Goal: Task Accomplishment & Management: Use online tool/utility

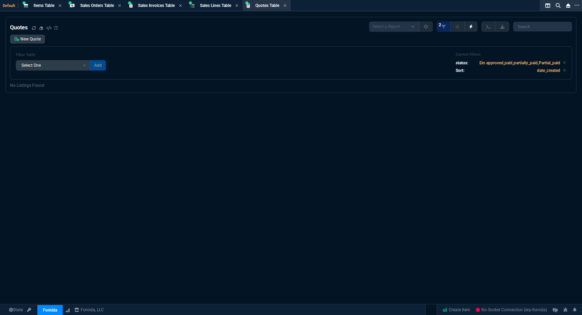
select select "4: SHAD"
select select
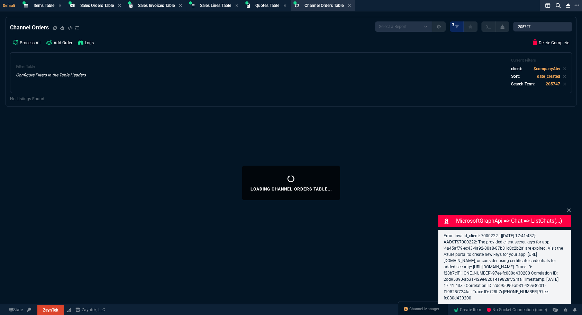
select select "4: SHAD"
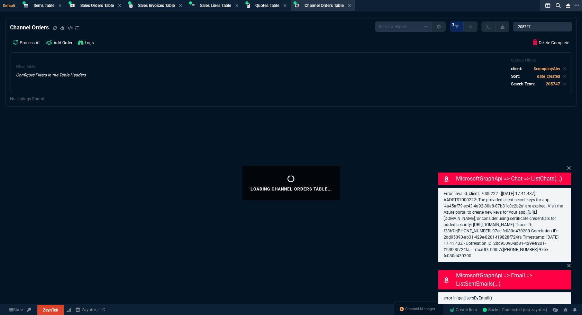
click at [410, 305] on div "Channel Manager" at bounding box center [419, 310] width 50 height 17
click at [411, 306] on span "Channel Manager" at bounding box center [420, 309] width 30 height 6
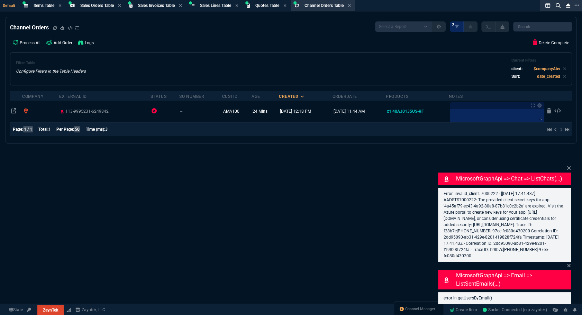
click at [567, 168] on icon at bounding box center [569, 168] width 4 height 6
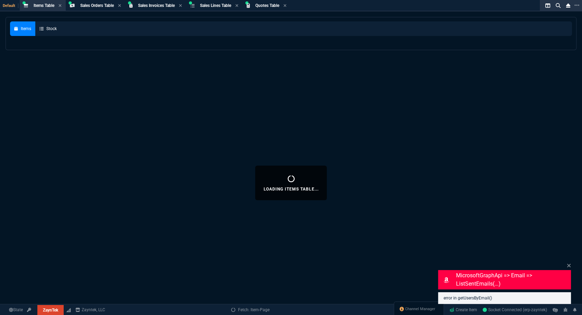
select select
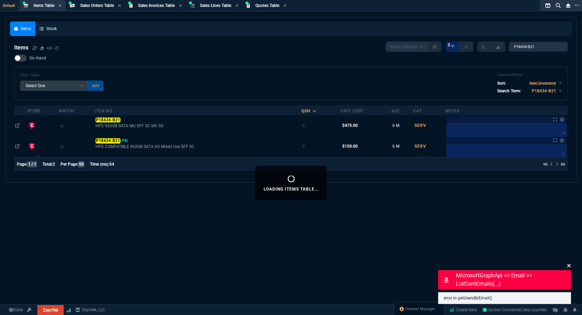
click at [569, 264] on icon at bounding box center [569, 266] width 4 height 6
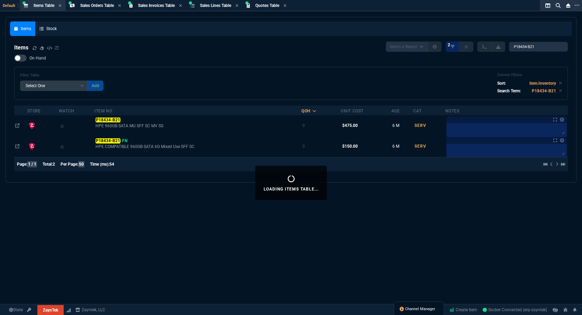
click at [414, 310] on span "Channel Manager" at bounding box center [420, 309] width 30 height 6
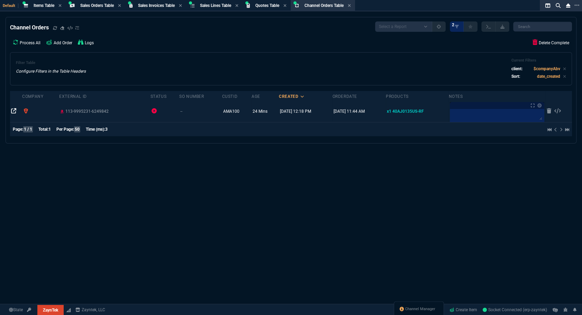
click at [14, 113] on icon at bounding box center [14, 111] width 6 height 6
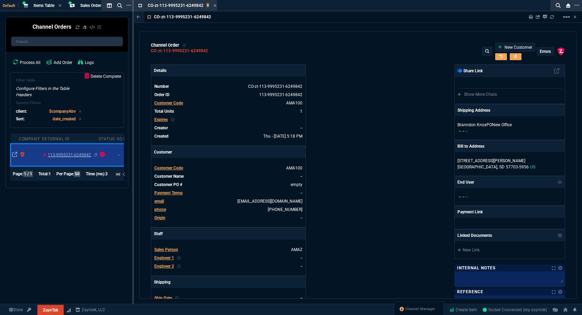
type input "100"
type input "39"
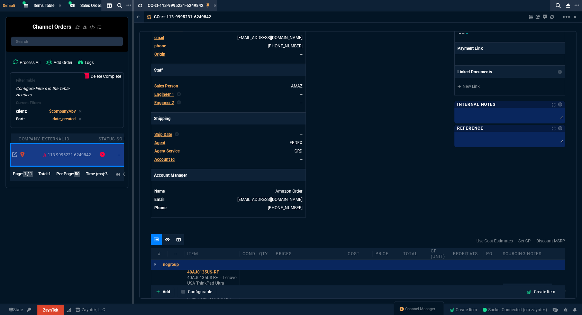
scroll to position [308, 0]
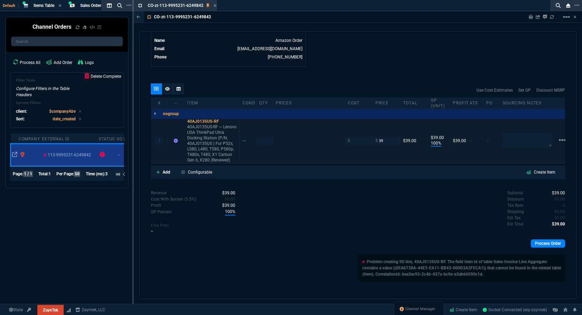
click at [242, 139] on div "--" at bounding box center [248, 141] width 17 height 6
click at [248, 141] on div "--" at bounding box center [247, 141] width 10 height 6
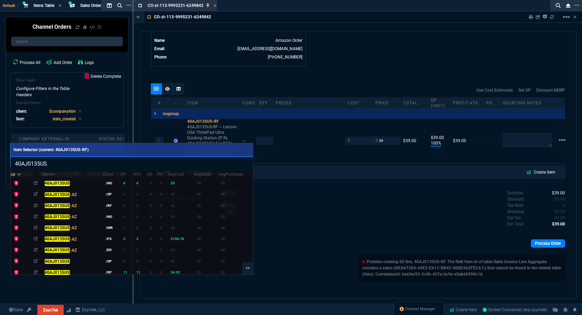
type input "40AJ0135US"
click at [294, 204] on div at bounding box center [291, 157] width 582 height 315
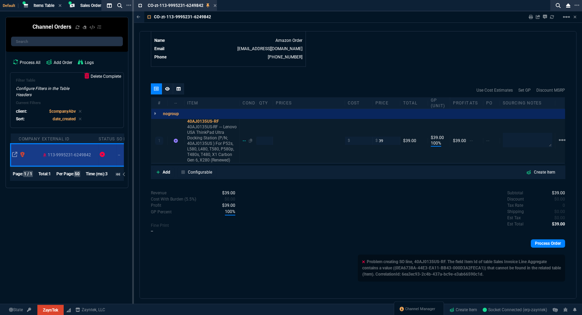
click at [243, 140] on div "--" at bounding box center [247, 141] width 10 height 6
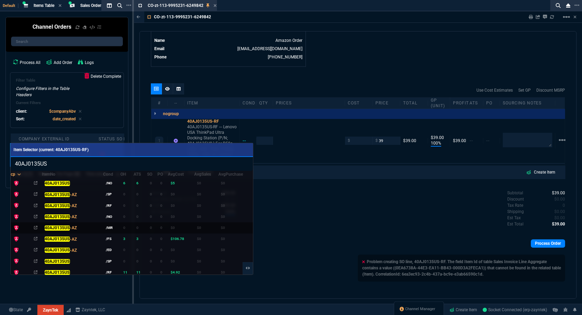
scroll to position [63, 0]
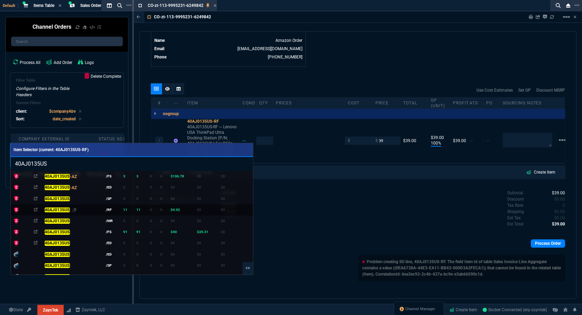
click at [59, 208] on mark "40AJ0135US" at bounding box center [56, 210] width 25 height 5
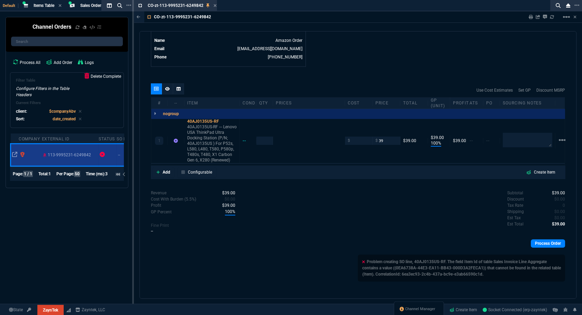
type input "0"
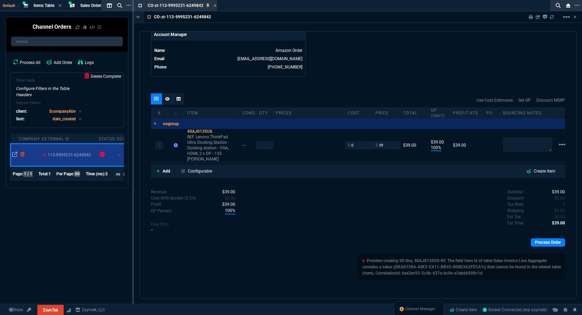
scroll to position [292, 0]
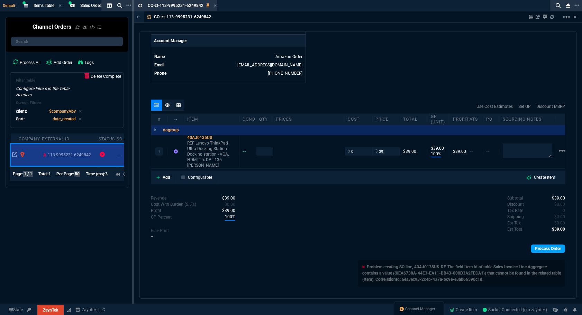
click at [554, 245] on link "Process Order" at bounding box center [548, 249] width 34 height 8
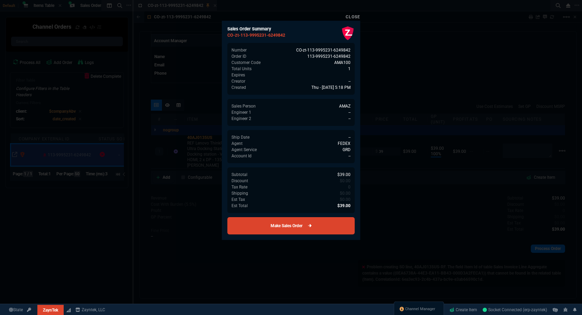
click at [296, 223] on link "Make Sales Order" at bounding box center [290, 225] width 127 height 17
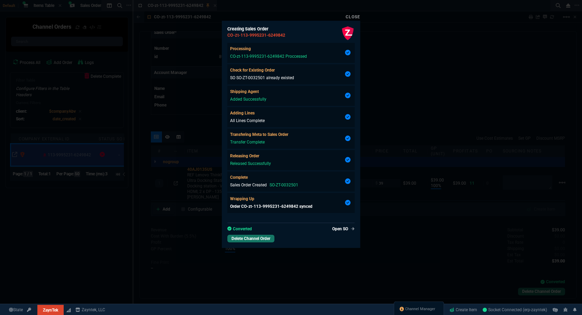
type input "100"
type input "39"
type input "329.99"
type input "88"
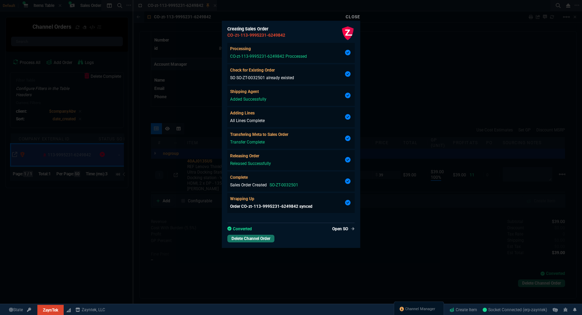
click at [351, 17] on link "Close" at bounding box center [353, 17] width 15 height 5
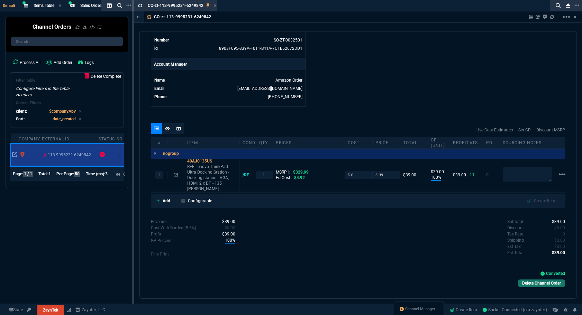
drag, startPoint x: 215, startPoint y: 7, endPoint x: 208, endPoint y: 8, distance: 6.7
click at [215, 7] on icon at bounding box center [214, 5] width 3 height 4
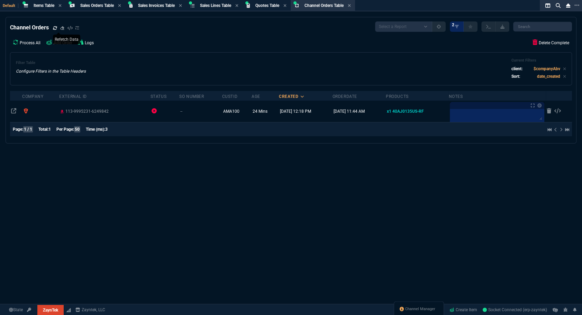
click at [55, 27] on icon at bounding box center [55, 28] width 4 height 4
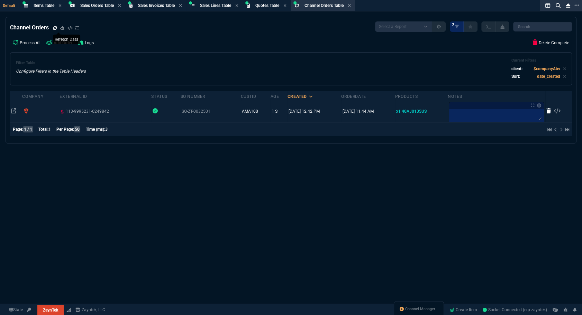
click at [546, 113] on icon at bounding box center [548, 111] width 5 height 6
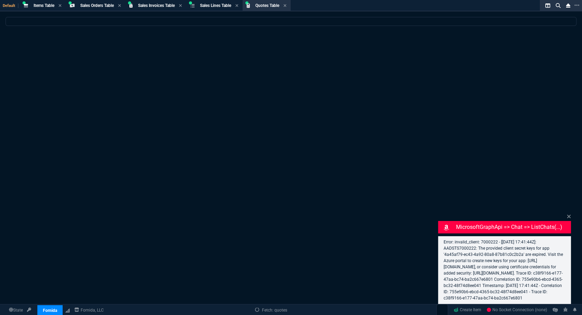
select select "4: SHAD"
select select
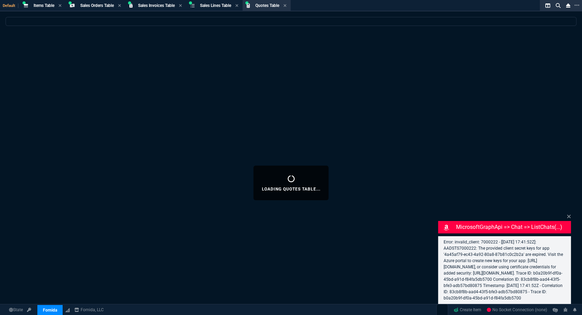
select select "4: SHAD"
select select
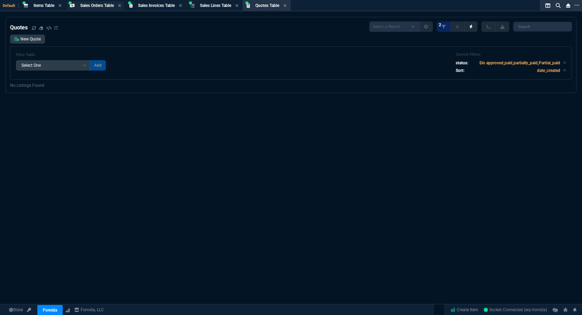
click at [82, 7] on span "Sales Orders Table" at bounding box center [97, 5] width 34 height 5
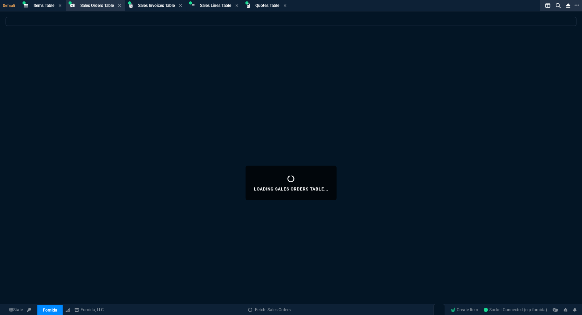
select select
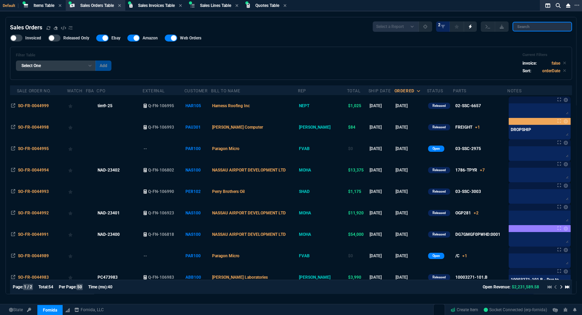
click at [533, 26] on input "search" at bounding box center [541, 27] width 59 height 10
paste input "SO-FR-0044857"
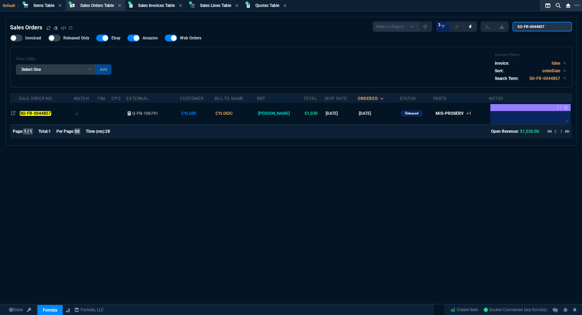
type input "SO-FR-0044857"
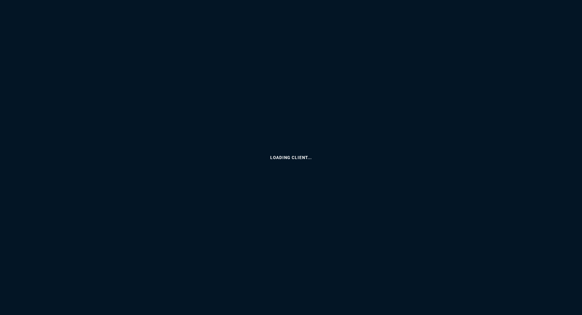
select select
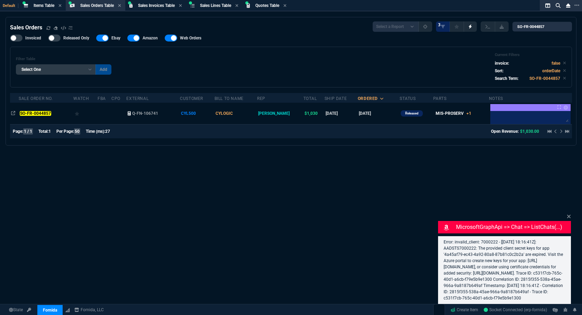
select select "4: SHAD"
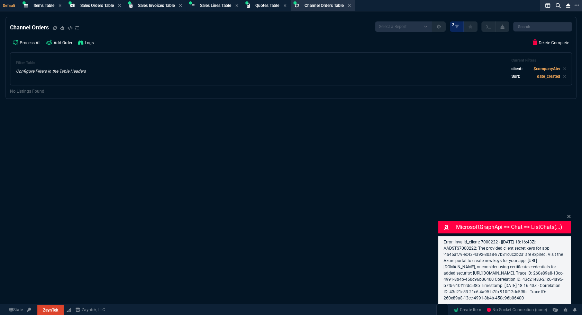
select select "4: SHAD"
